Goal: Find specific page/section: Find specific page/section

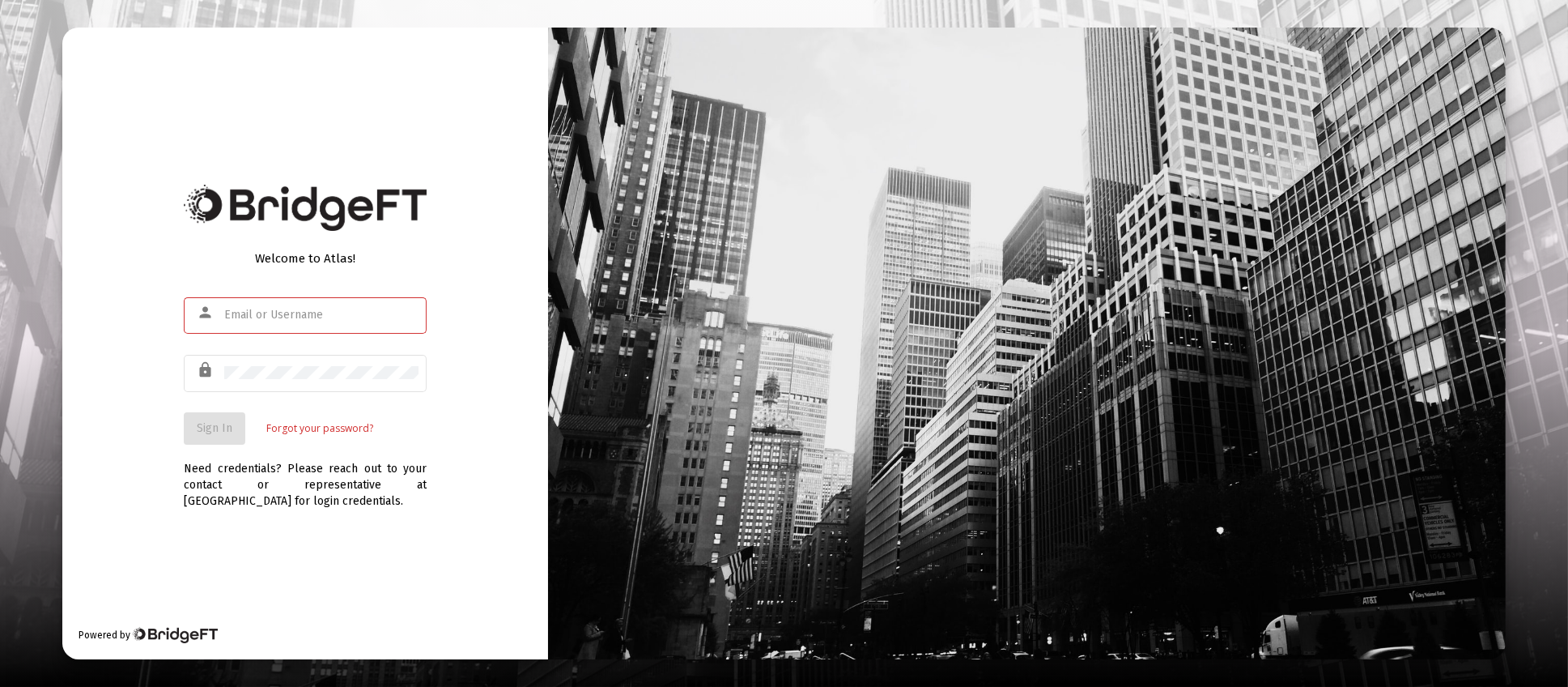
type input "[PERSON_NAME][EMAIL_ADDRESS][DOMAIN_NAME]"
click at [221, 429] on span "Sign In" at bounding box center [214, 428] width 35 height 14
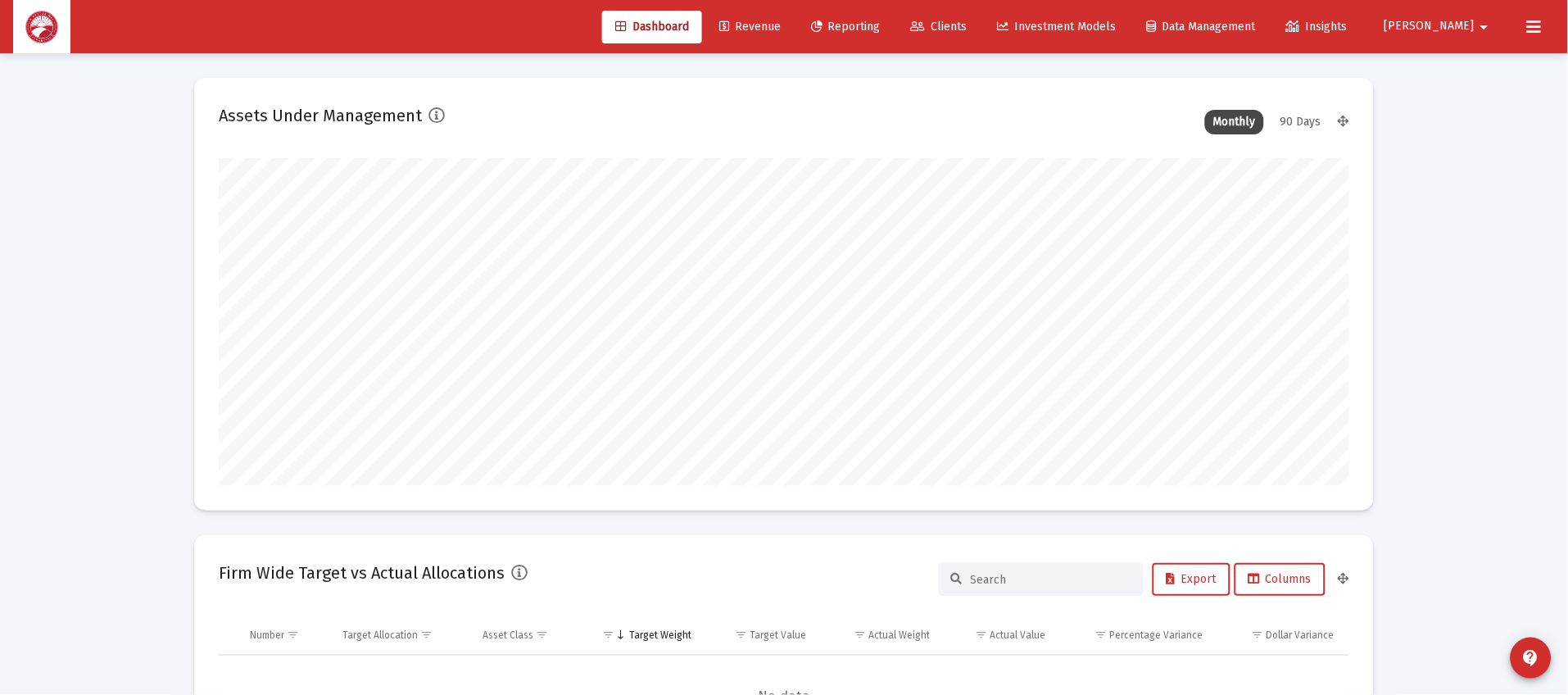
scroll to position [327, 609]
type input "[DATE]"
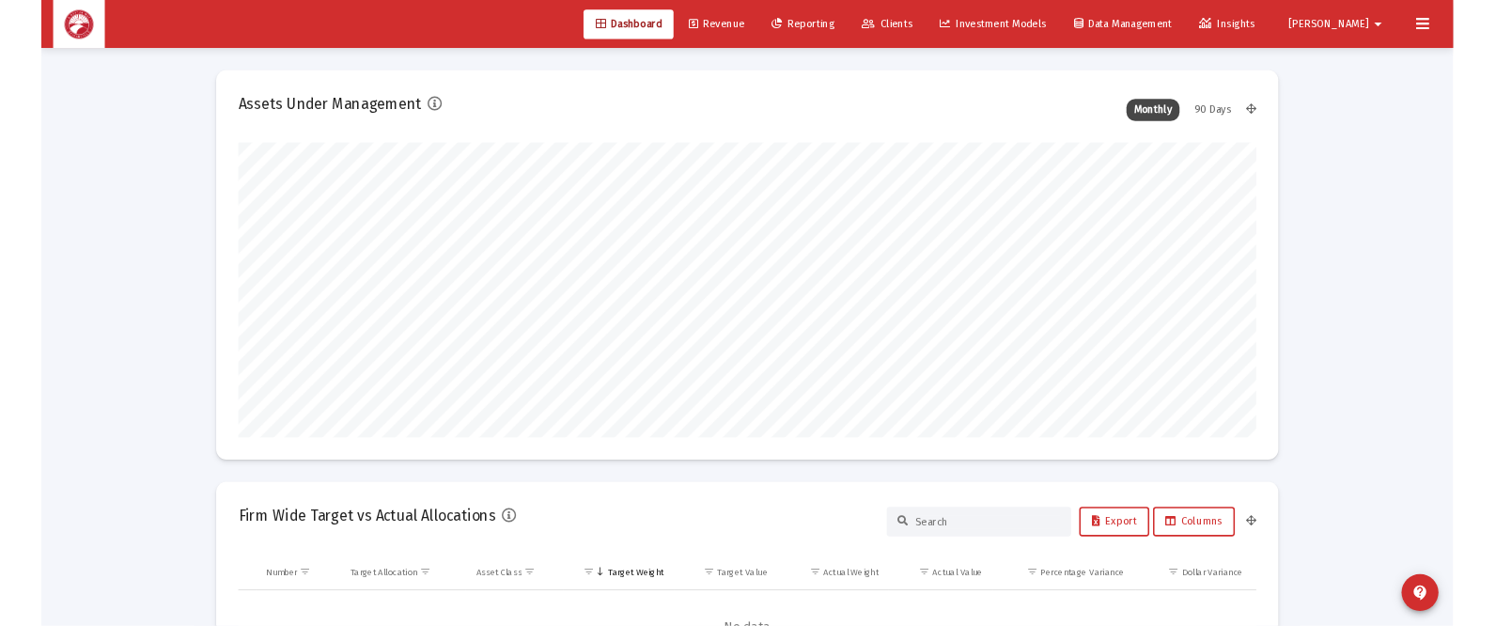
scroll to position [375, 605]
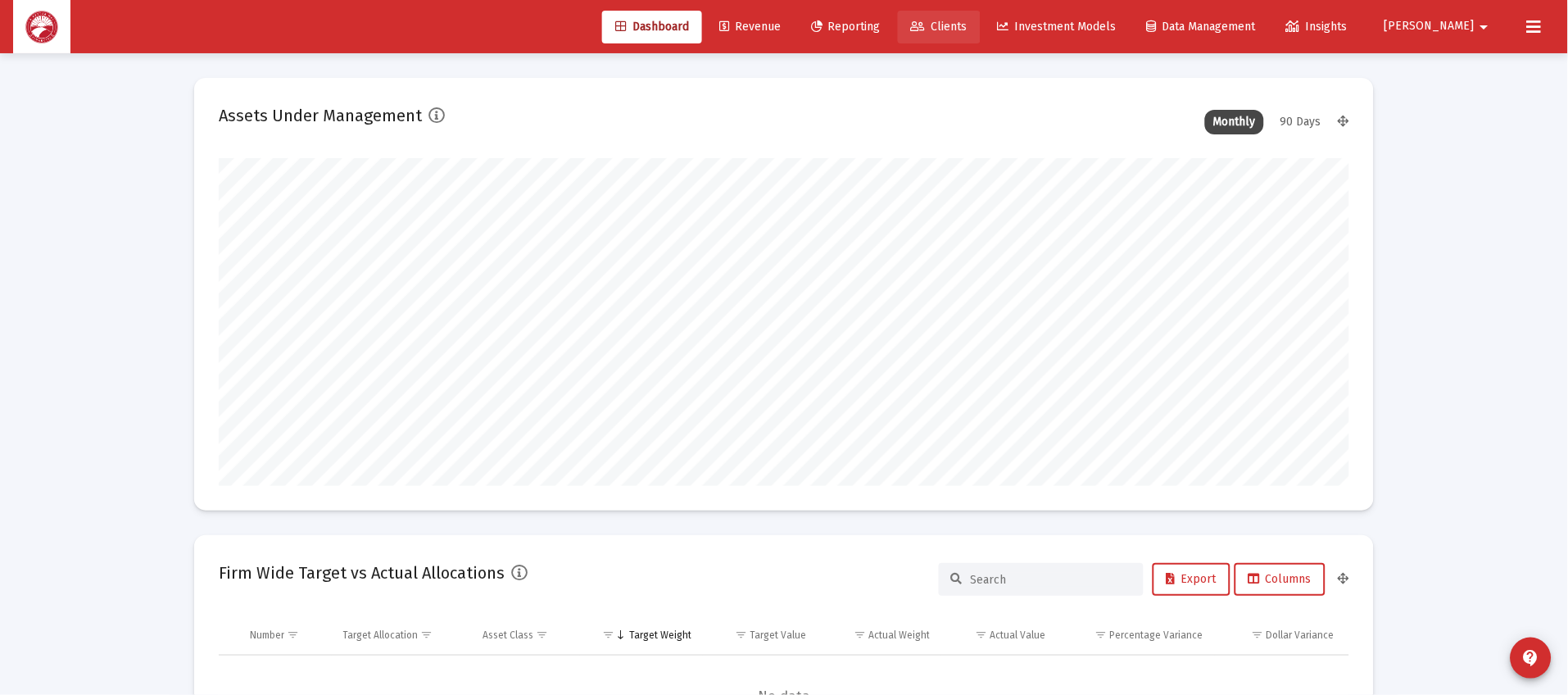
click at [981, 16] on link "Clients" at bounding box center [939, 27] width 83 height 33
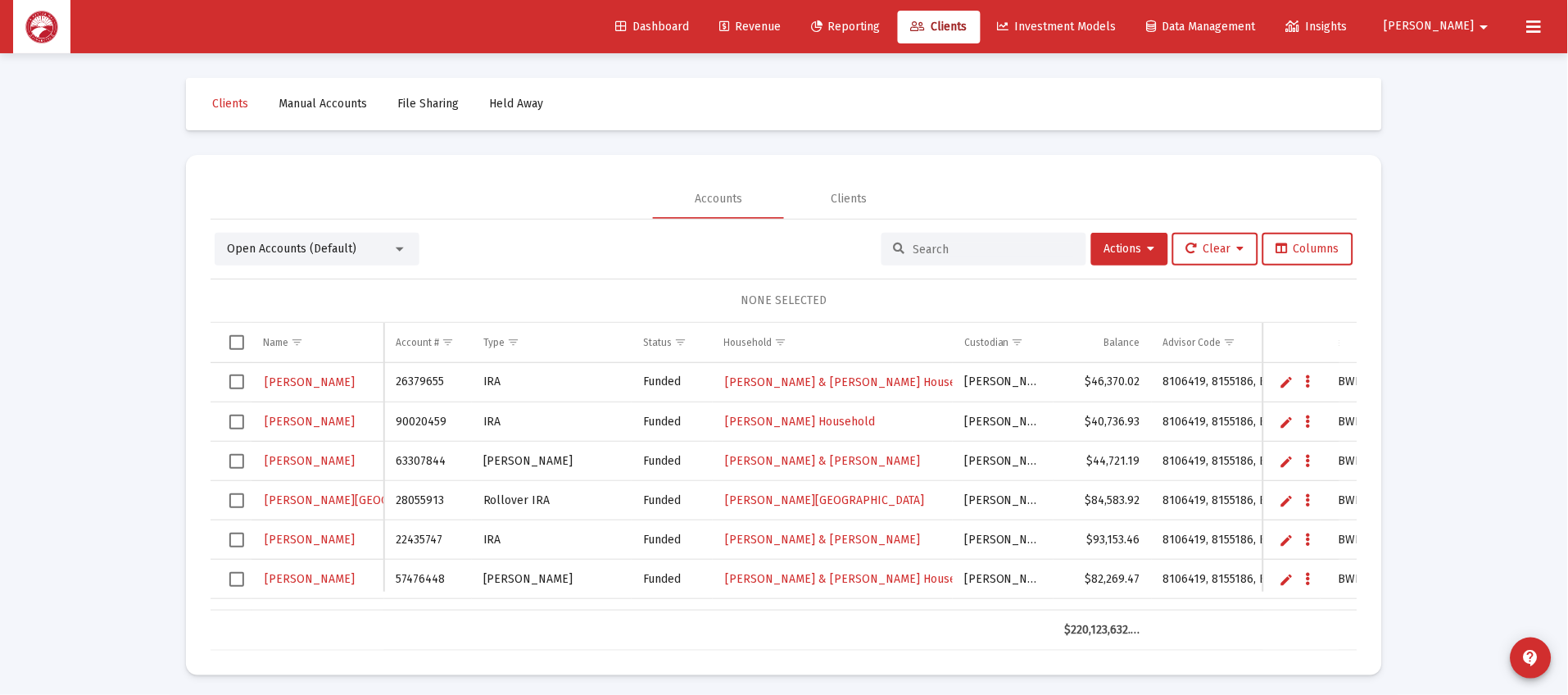
click at [940, 244] on input at bounding box center [994, 249] width 160 height 14
type input "[PERSON_NAME]"
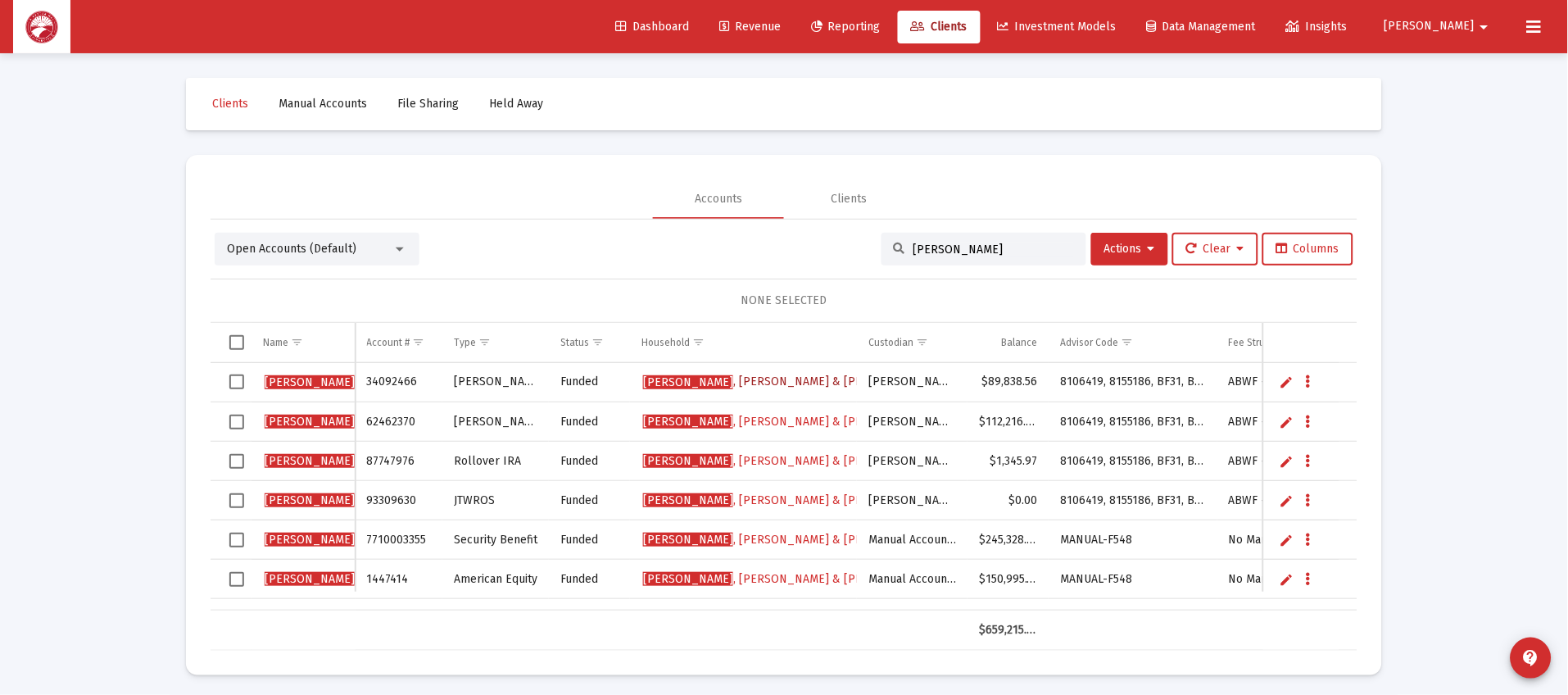
click at [725, 382] on span "[PERSON_NAME] & [PERSON_NAME] Household" at bounding box center [819, 381] width 351 height 14
